Goal: Task Accomplishment & Management: Manage account settings

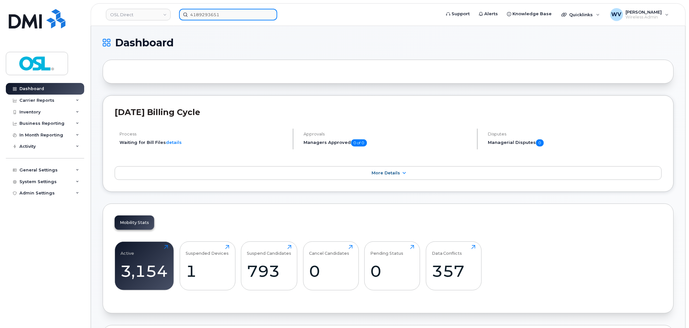
click at [243, 12] on input "4189293651" at bounding box center [228, 15] width 98 height 12
paste input "6473947193"
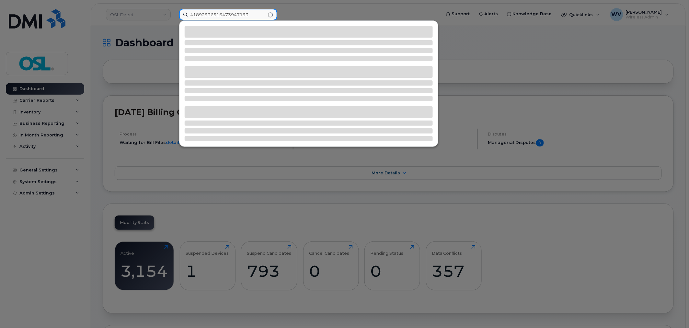
paste input
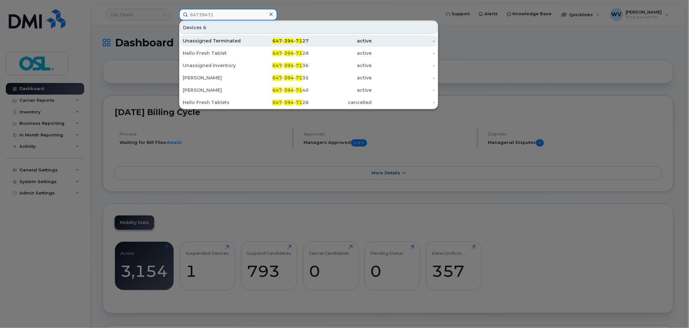
type input "64739471"
click at [246, 40] on div "647 - 394 - 71 27" at bounding box center [277, 41] width 63 height 6
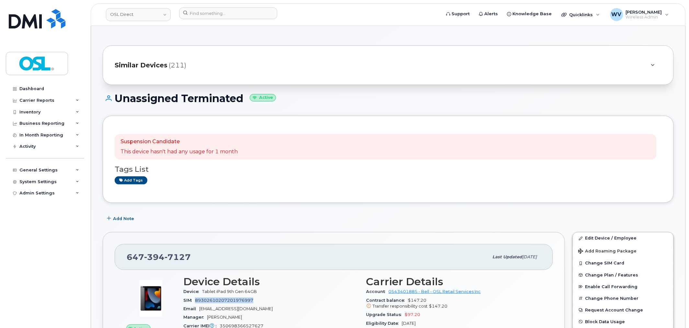
drag, startPoint x: 195, startPoint y: 300, endPoint x: 253, endPoint y: 302, distance: 58.0
click at [253, 302] on div "SIM 89302610207201976997" at bounding box center [270, 300] width 175 height 8
click at [630, 238] on link "Edit Device / Employee" at bounding box center [623, 238] width 100 height 12
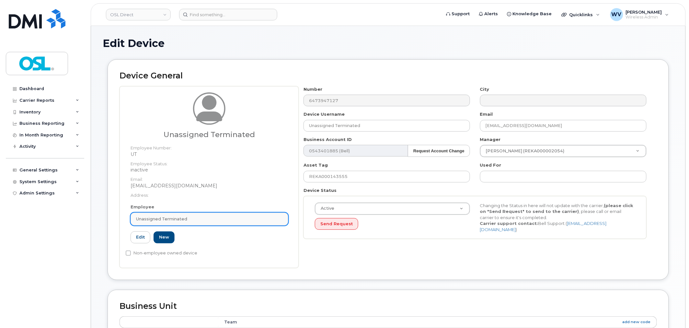
click at [217, 218] on div "Unassigned Terminated" at bounding box center [209, 219] width 147 height 6
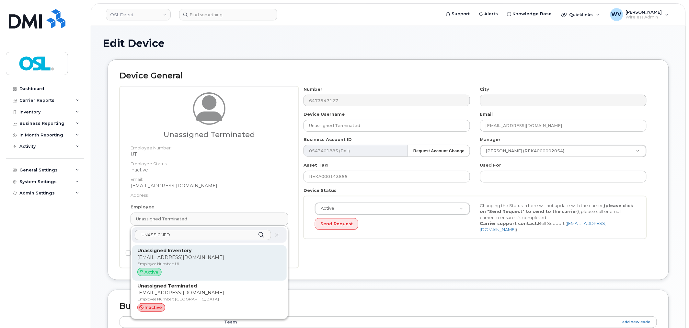
type input "UNASSIGNED"
click at [222, 258] on p "[EMAIL_ADDRESS][DOMAIN_NAME]" at bounding box center [209, 257] width 144 height 7
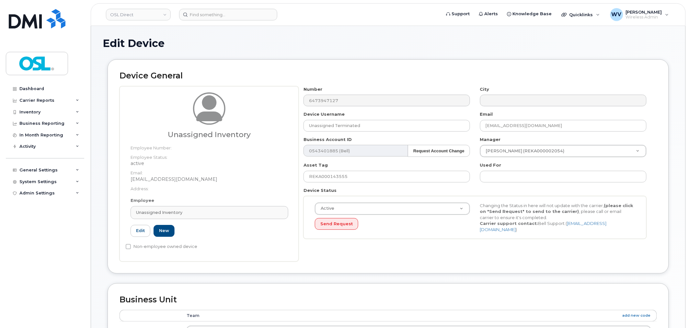
type input "UI"
type input "Unassigned Inventory"
type input "[EMAIL_ADDRESS][DOMAIN_NAME]"
type input "4724252"
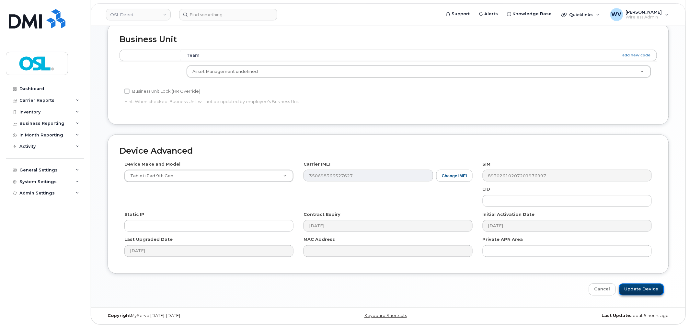
click at [644, 293] on input "Update Device" at bounding box center [641, 289] width 45 height 12
type input "Saving..."
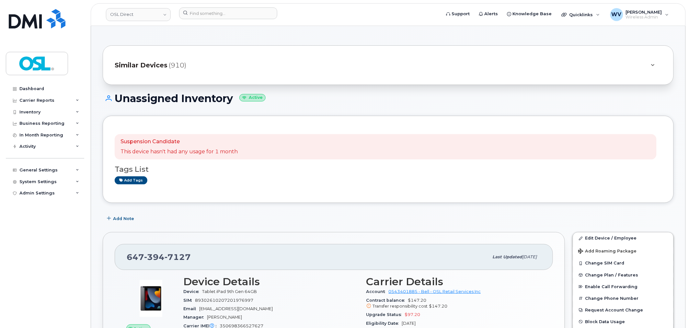
click at [154, 260] on span "394" at bounding box center [154, 257] width 20 height 10
click at [155, 261] on span "394" at bounding box center [154, 257] width 20 height 10
copy span "647 394 7127"
